Goal: Use online tool/utility: Utilize a website feature to perform a specific function

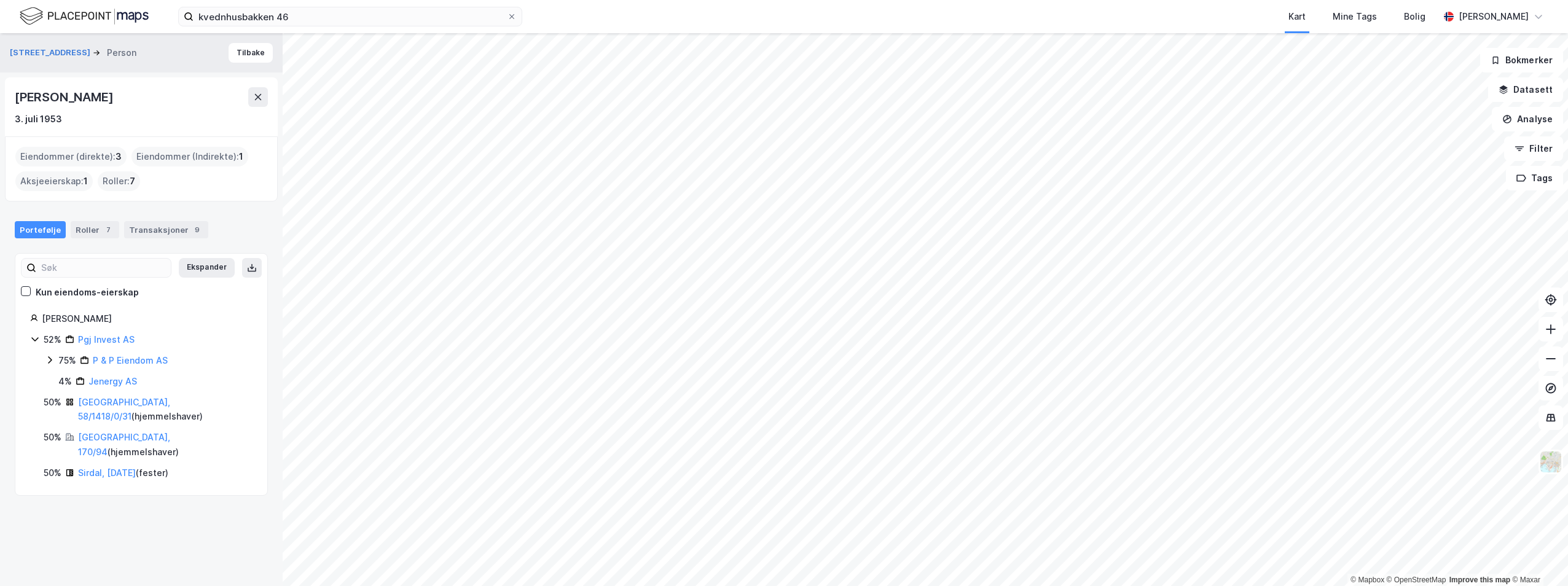
click at [334, 27] on div "kvednhusbakken 46 Kart Mine Tags Bolig [PERSON_NAME]" at bounding box center [784, 16] width 1568 height 33
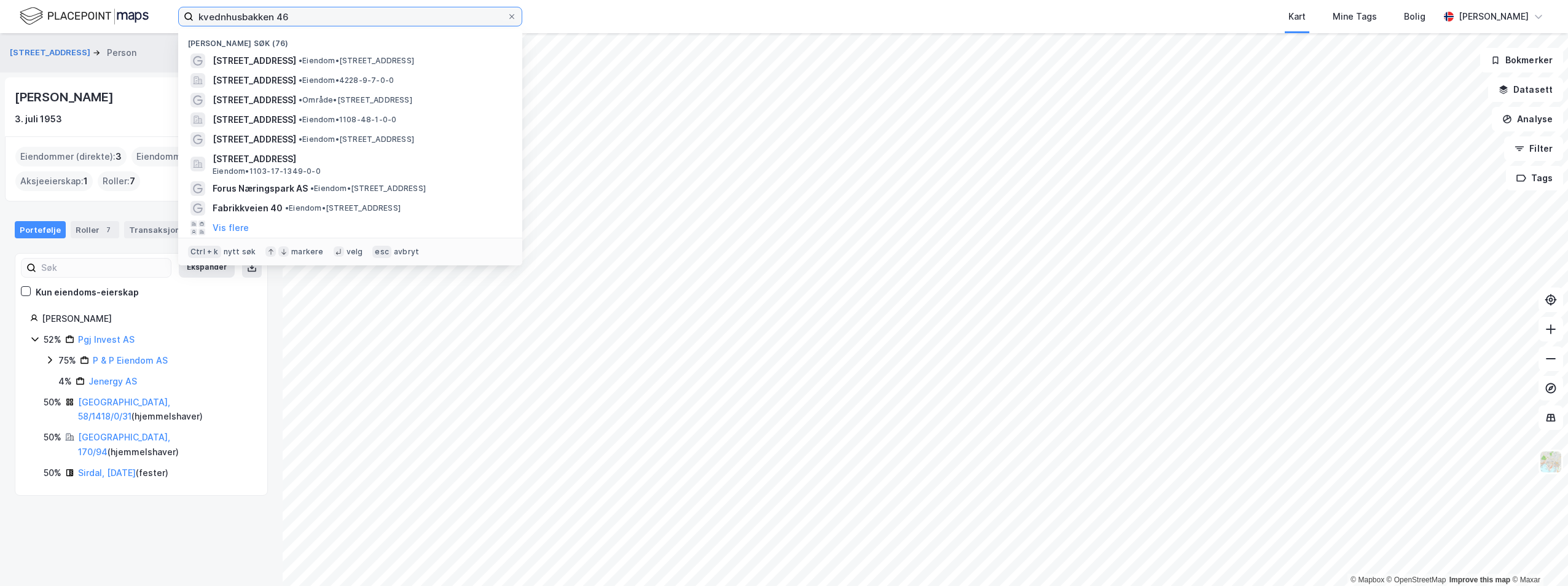
click at [333, 22] on input "kvednhusbakken 46" at bounding box center [350, 16] width 313 height 18
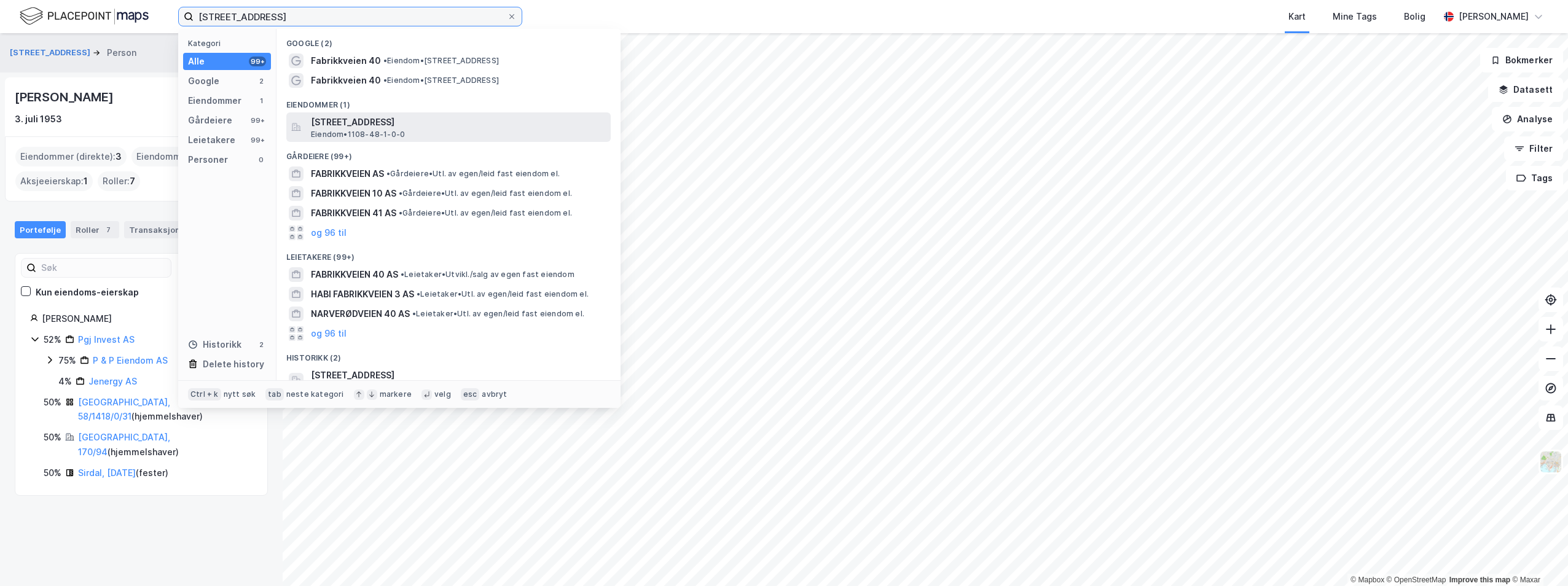
type input "[STREET_ADDRESS]"
click at [445, 133] on div "[STREET_ADDRESS] Eiendom • 1108-48-1-0-0" at bounding box center [459, 127] width 298 height 25
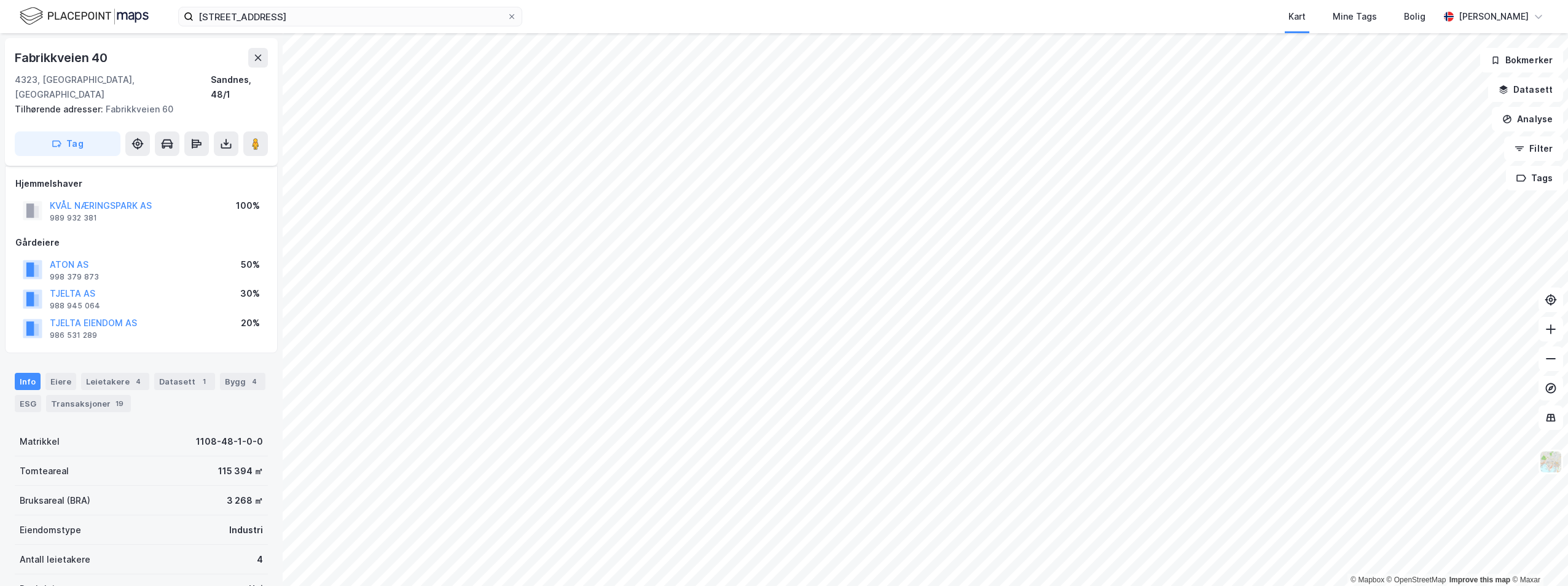
scroll to position [14, 0]
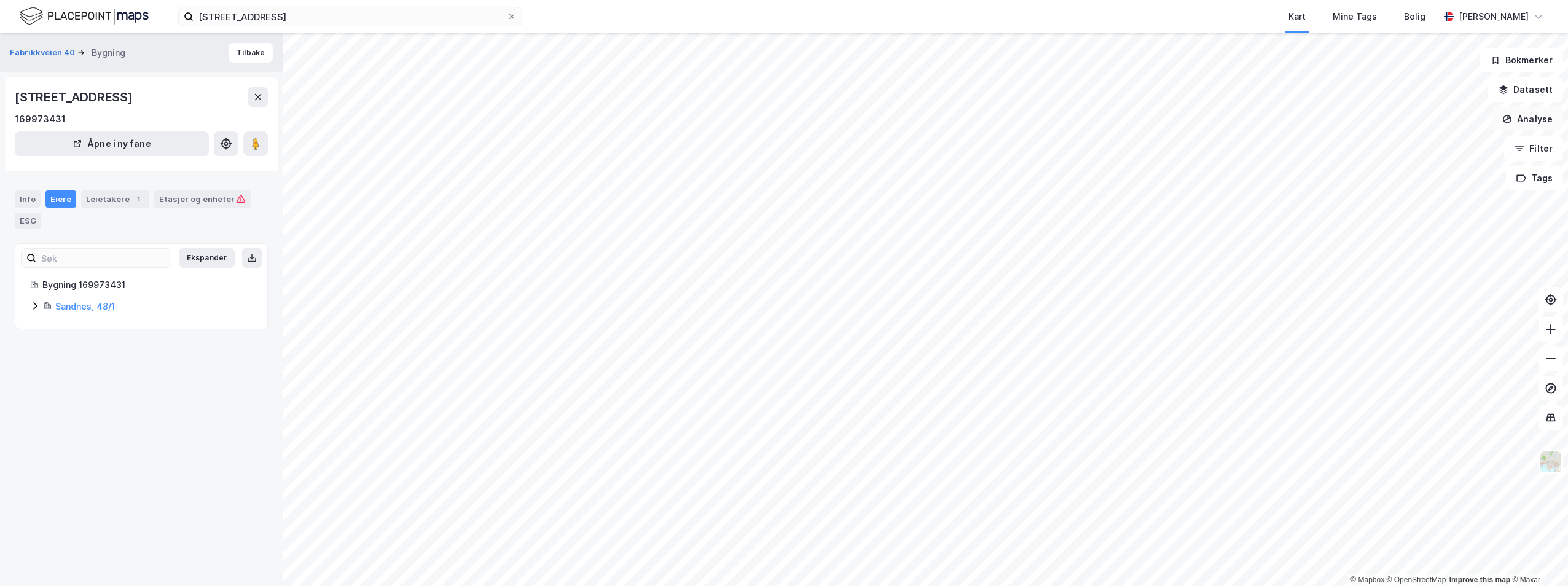
click at [1553, 118] on button "Analyse" at bounding box center [1527, 119] width 71 height 25
click at [1406, 125] on div "Mål avstand" at bounding box center [1413, 120] width 142 height 21
click at [1521, 129] on button "Analyse" at bounding box center [1527, 119] width 71 height 25
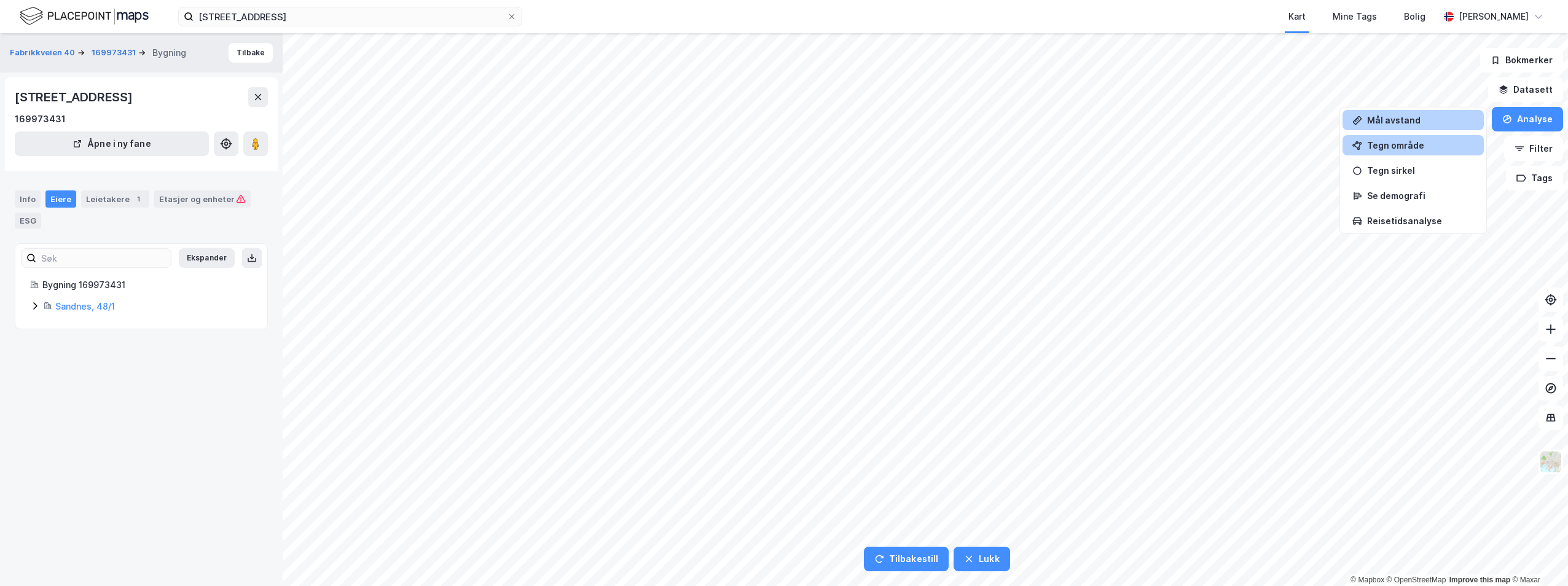
click at [1428, 148] on div "Tegn område" at bounding box center [1420, 145] width 107 height 10
